Goal: Navigation & Orientation: Find specific page/section

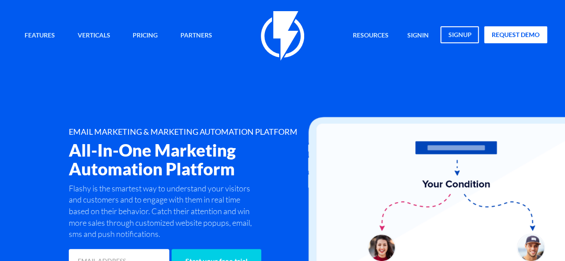
click at [192, 36] on link "Partners" at bounding box center [196, 35] width 45 height 19
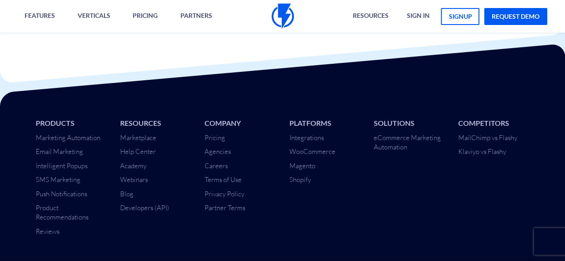
scroll to position [3045, 0]
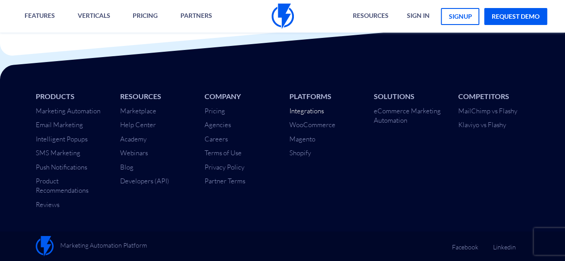
click at [313, 113] on link "Integrations" at bounding box center [306, 111] width 34 height 8
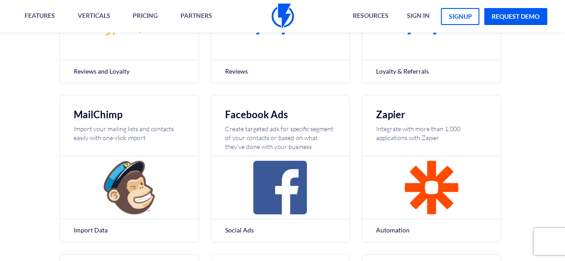
scroll to position [402, 0]
